Goal: Information Seeking & Learning: Learn about a topic

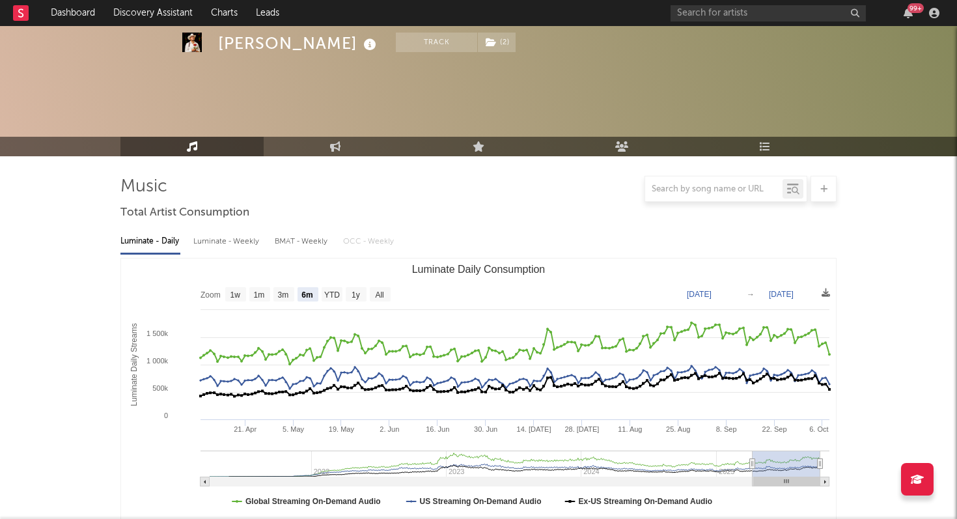
select select "6m"
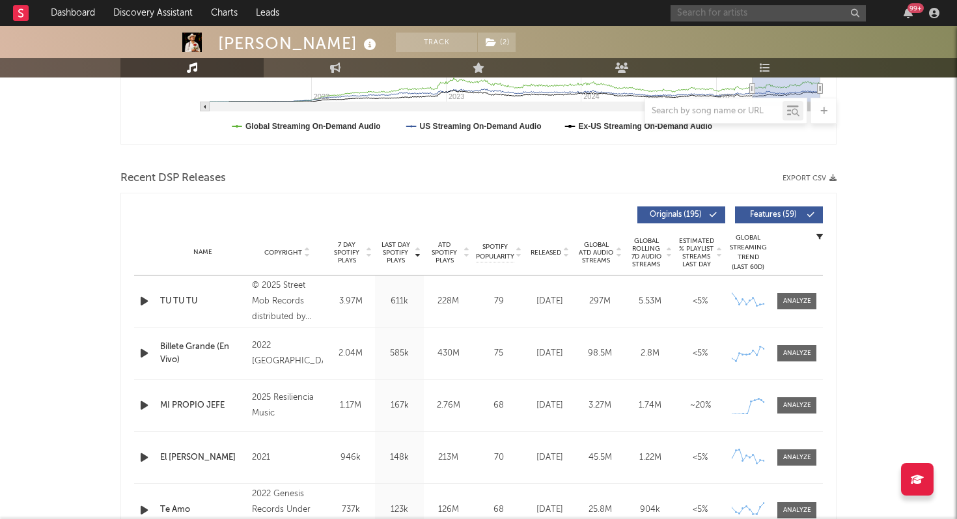
click at [743, 16] on input "text" at bounding box center [767, 13] width 195 height 16
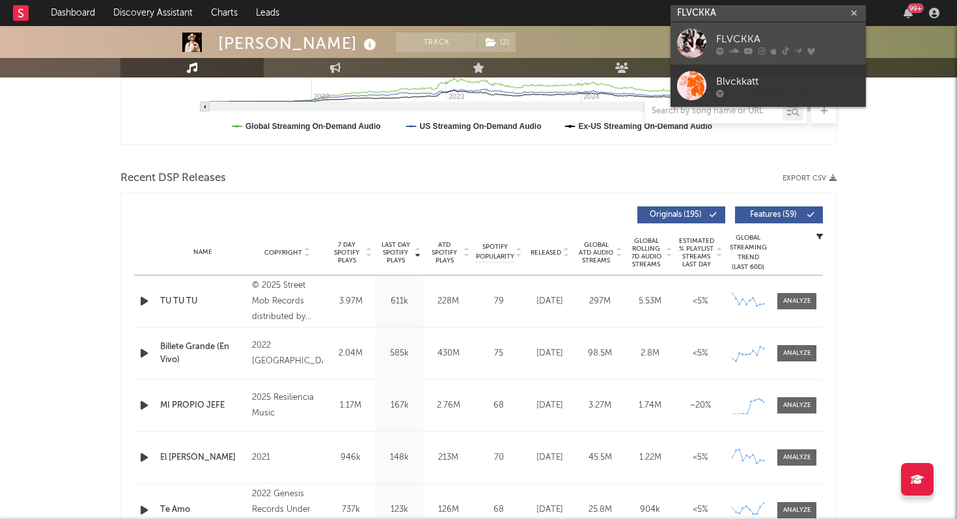
type input "FLVCKKA"
click at [736, 40] on div "FLVCKKA" at bounding box center [787, 39] width 143 height 16
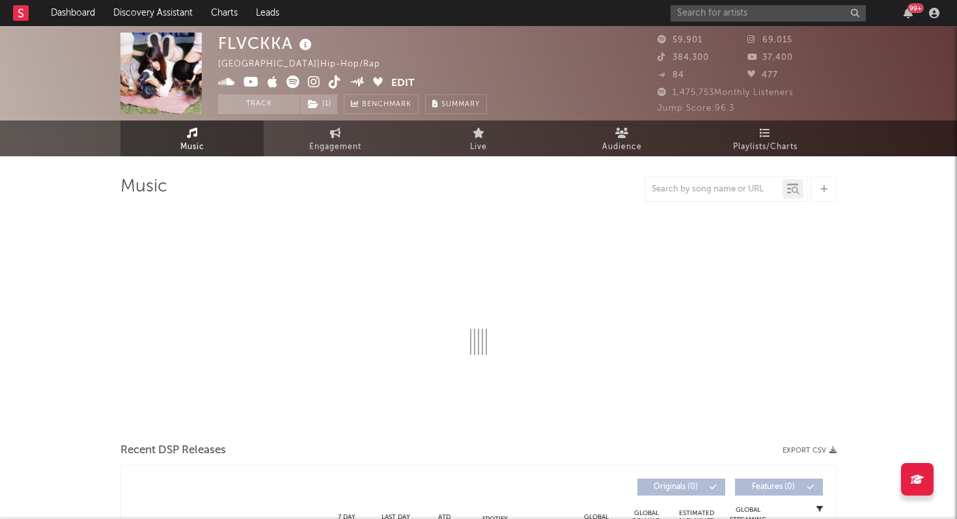
select select "6m"
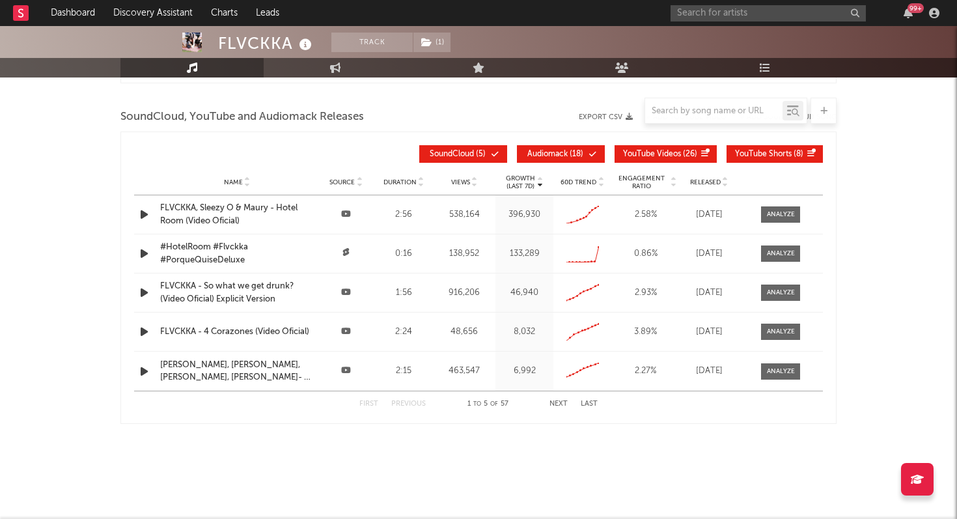
scroll to position [1473, 0]
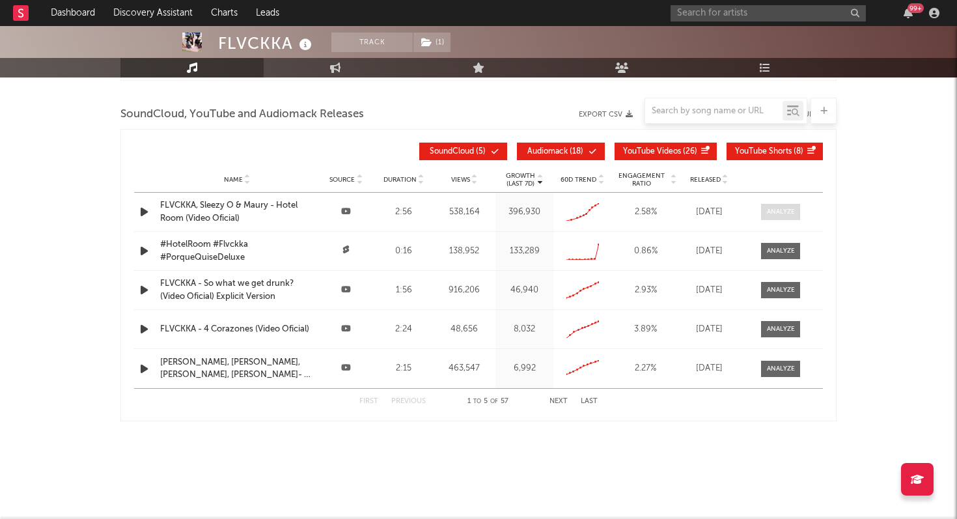
click at [777, 212] on div at bounding box center [781, 212] width 28 height 10
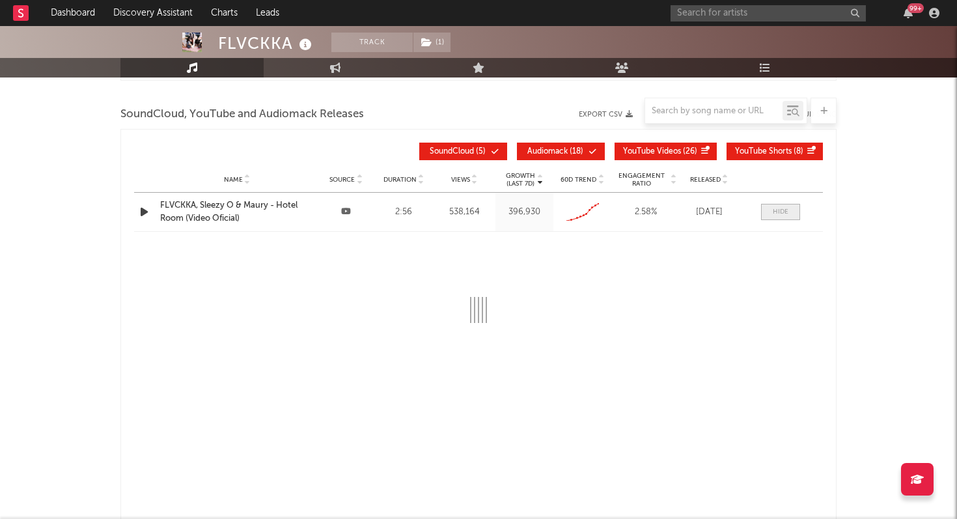
select select "All"
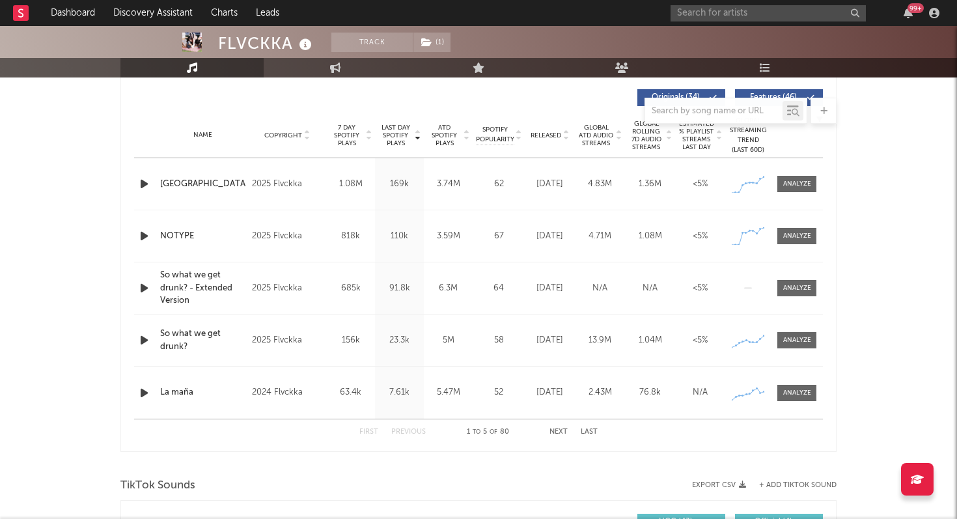
scroll to position [404, 0]
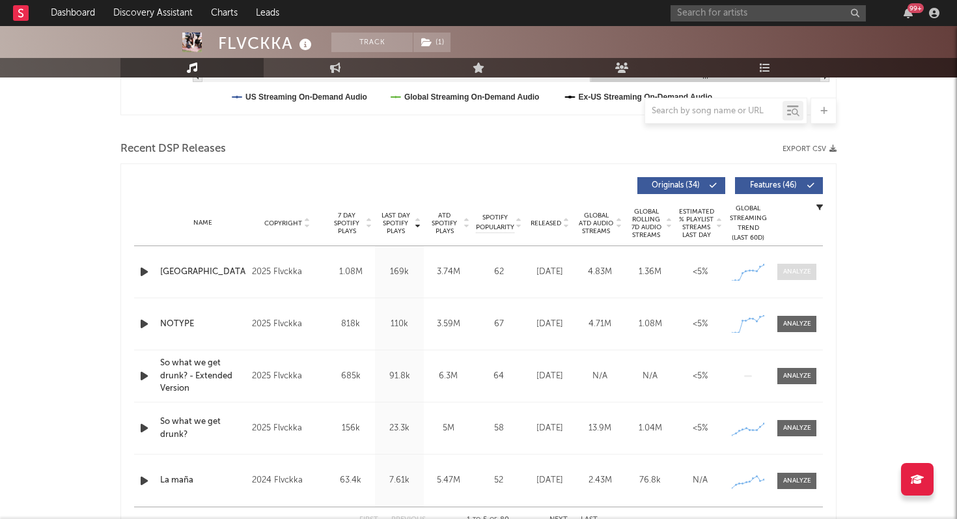
click at [799, 274] on div at bounding box center [797, 272] width 28 height 10
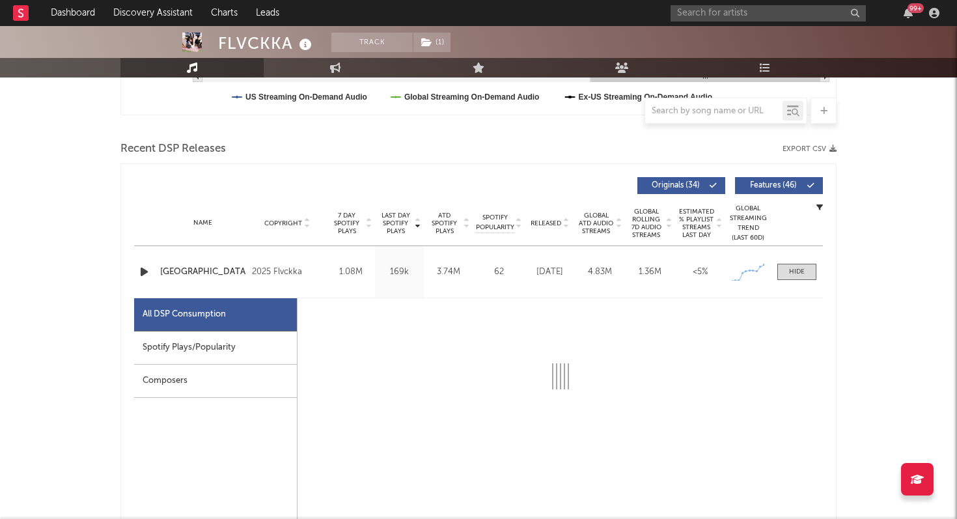
select select "1w"
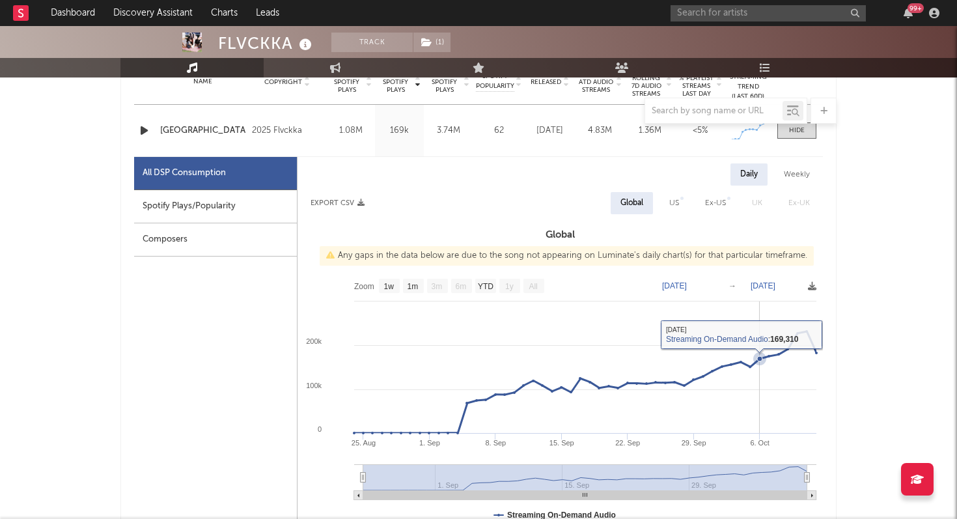
scroll to position [549, 0]
